Goal: Register for event/course

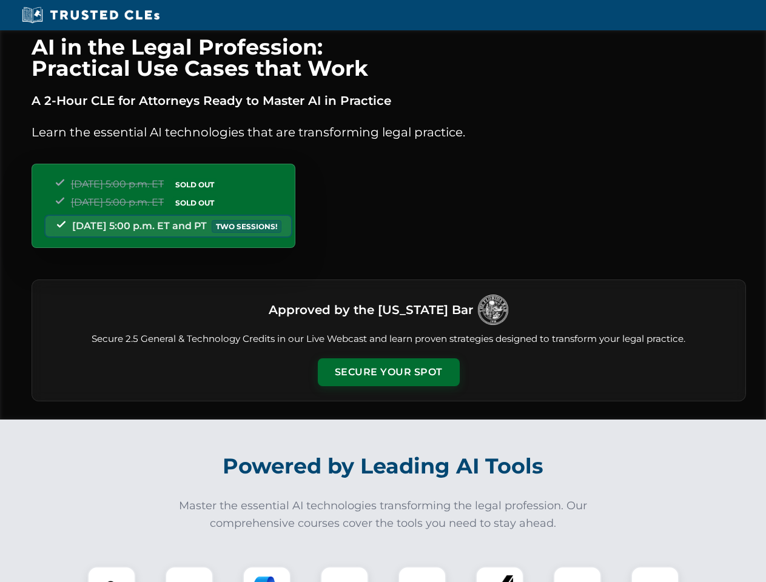
click at [388, 372] on button "Secure Your Spot" at bounding box center [389, 372] width 142 height 28
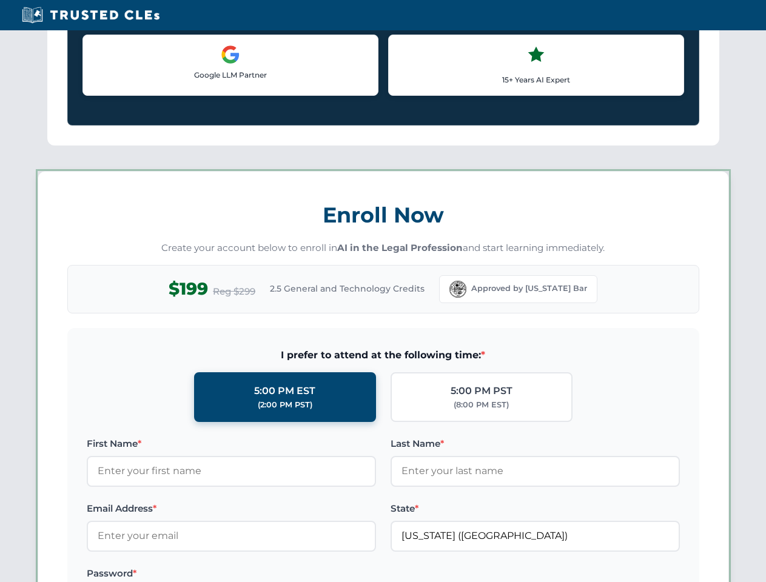
click at [267, 574] on label "Password *" at bounding box center [231, 573] width 289 height 15
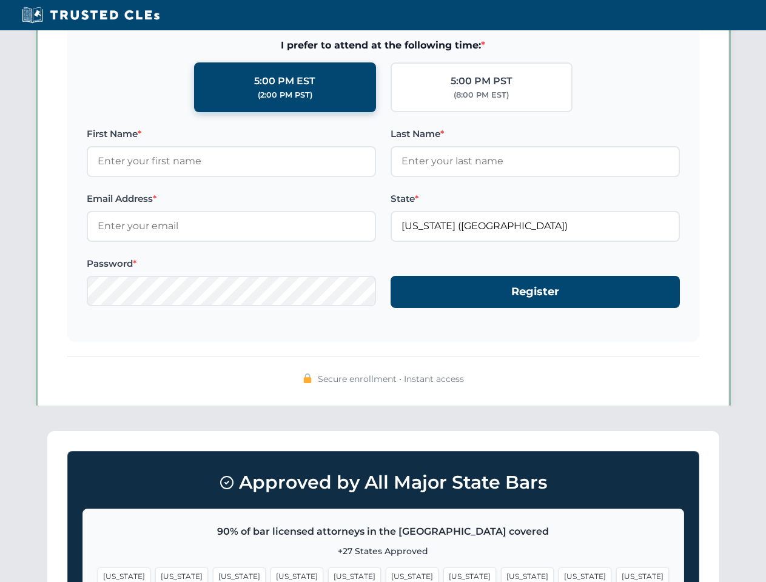
click at [559, 574] on span "[US_STATE]" at bounding box center [585, 577] width 53 height 18
